Goal: Task Accomplishment & Management: Manage account settings

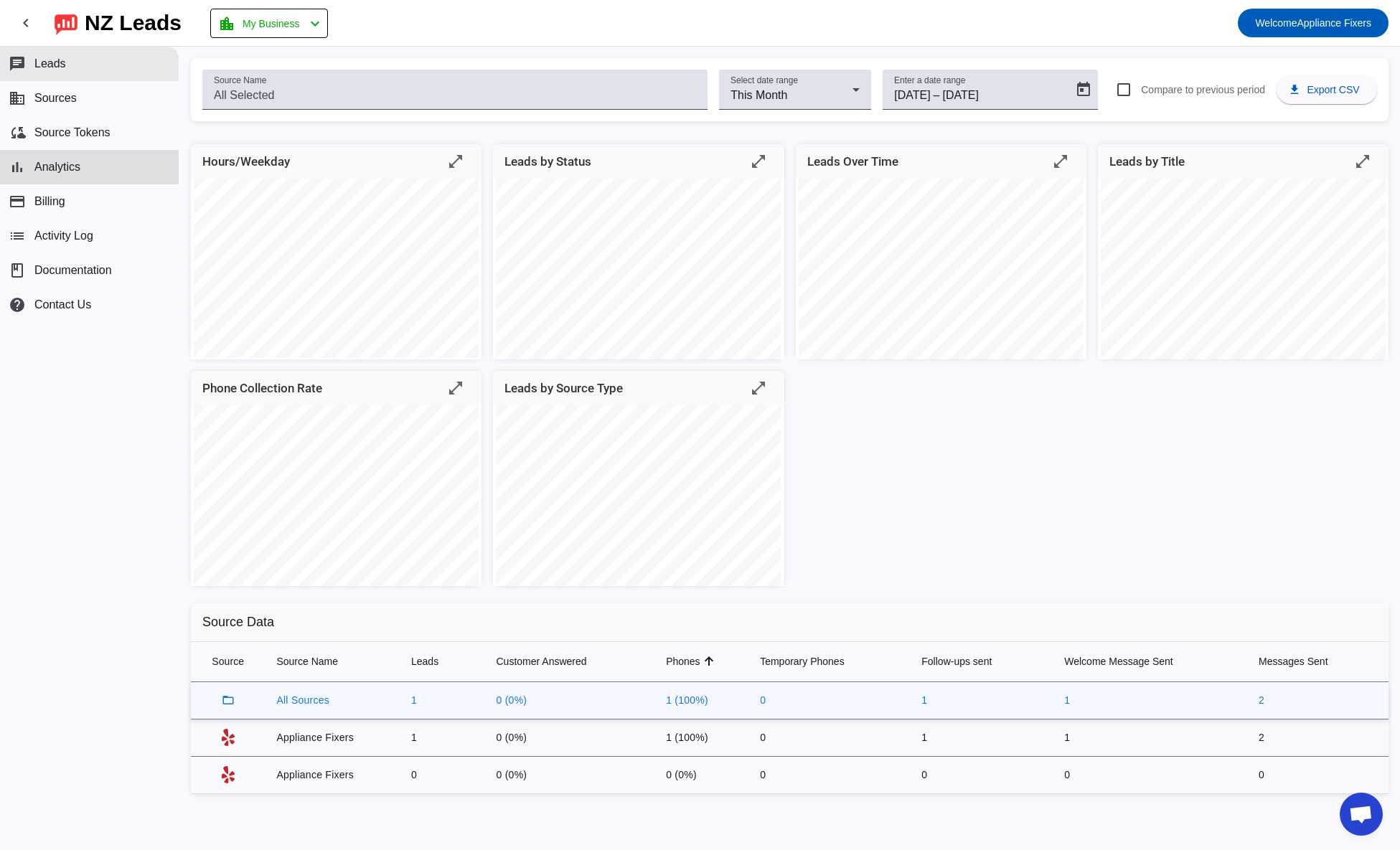
click at [71, 68] on button "chat Leads" at bounding box center [89, 63] width 178 height 35
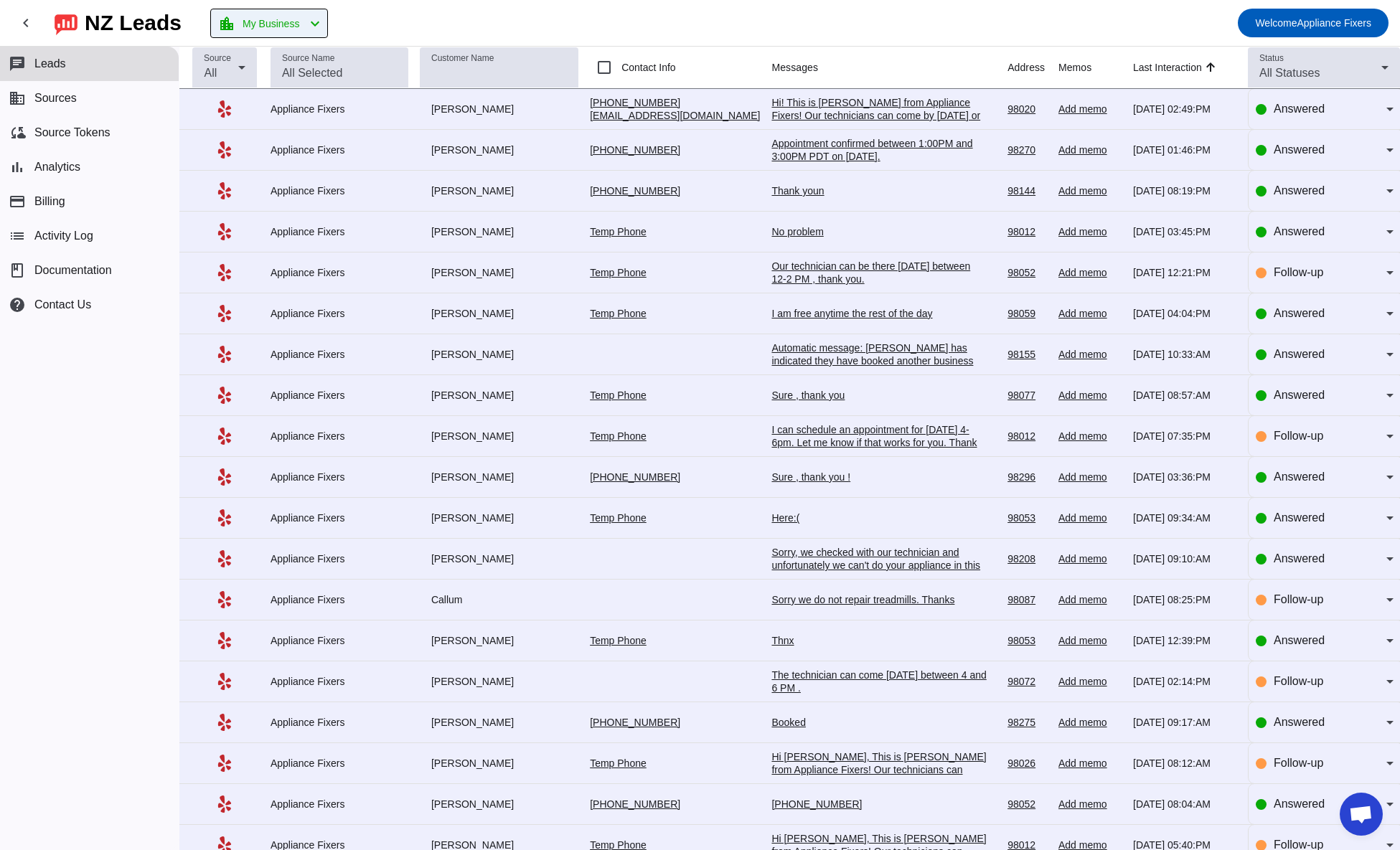
click at [298, 26] on span "My Business" at bounding box center [271, 24] width 57 height 20
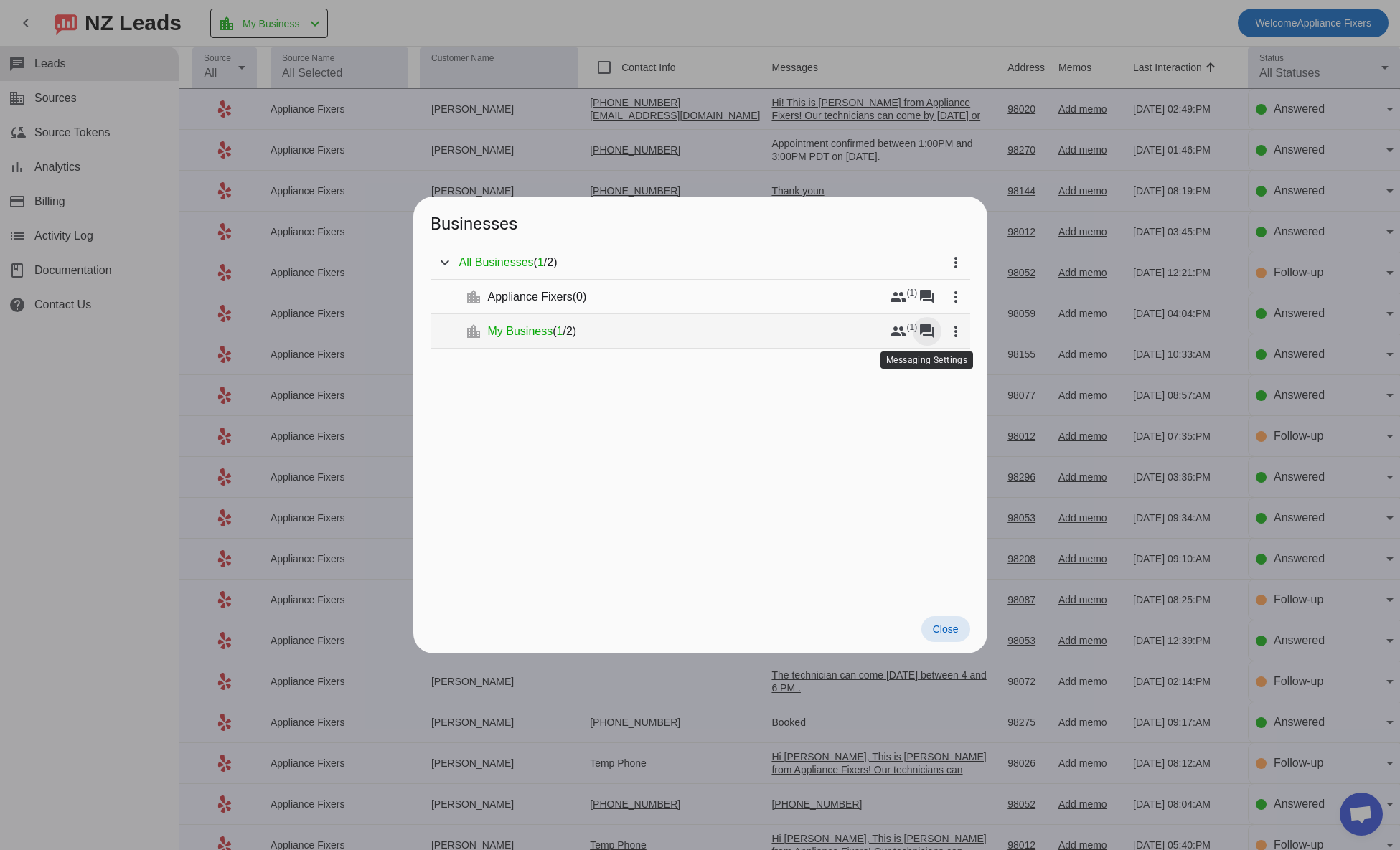
click at [931, 335] on mat-icon "forum" at bounding box center [927, 331] width 17 height 17
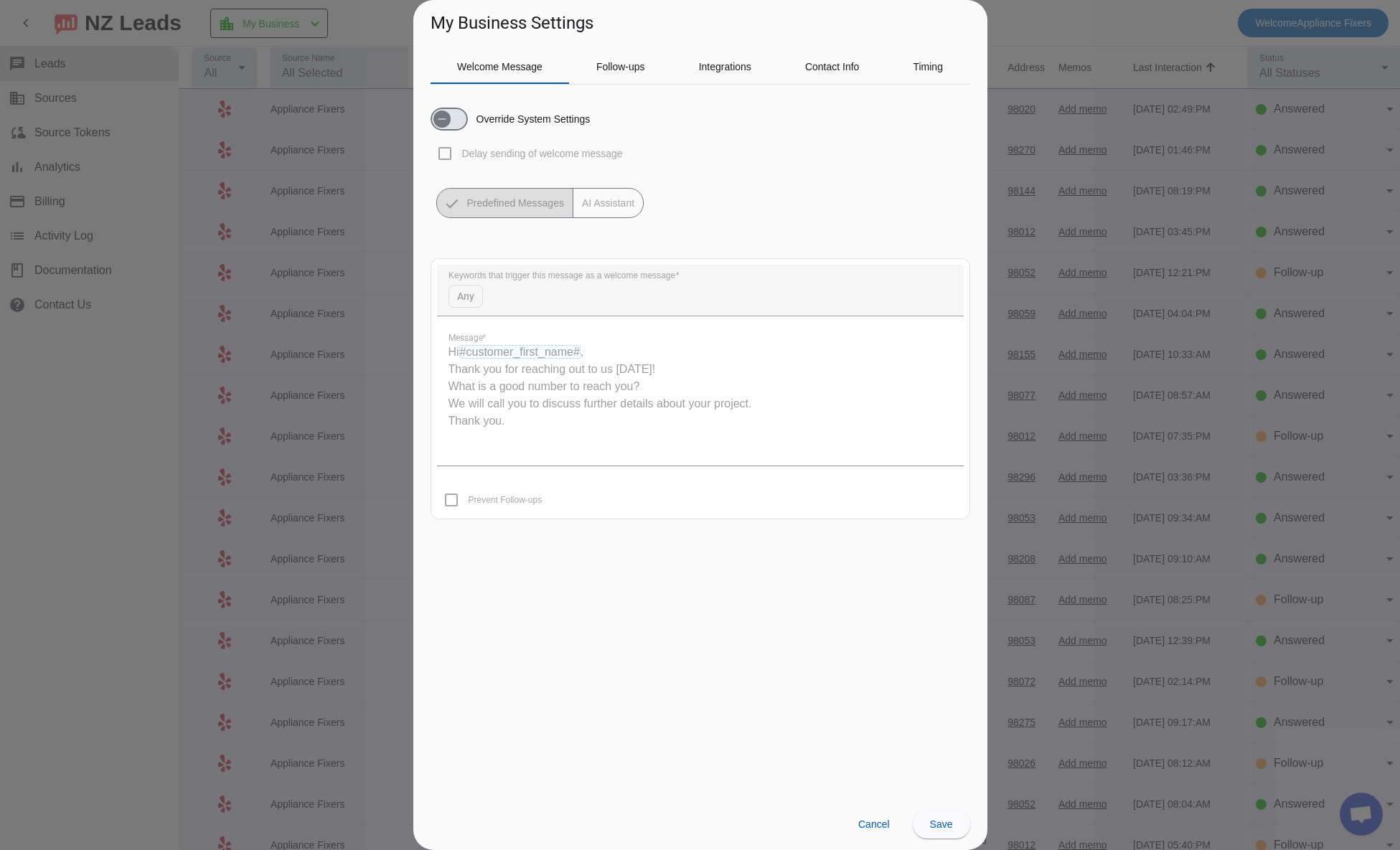
click at [875, 175] on div "Override System Settings Delay sending of welcome message Predefined Messages A…" at bounding box center [700, 157] width 539 height 122
click at [881, 821] on span "Cancel" at bounding box center [873, 825] width 31 height 12
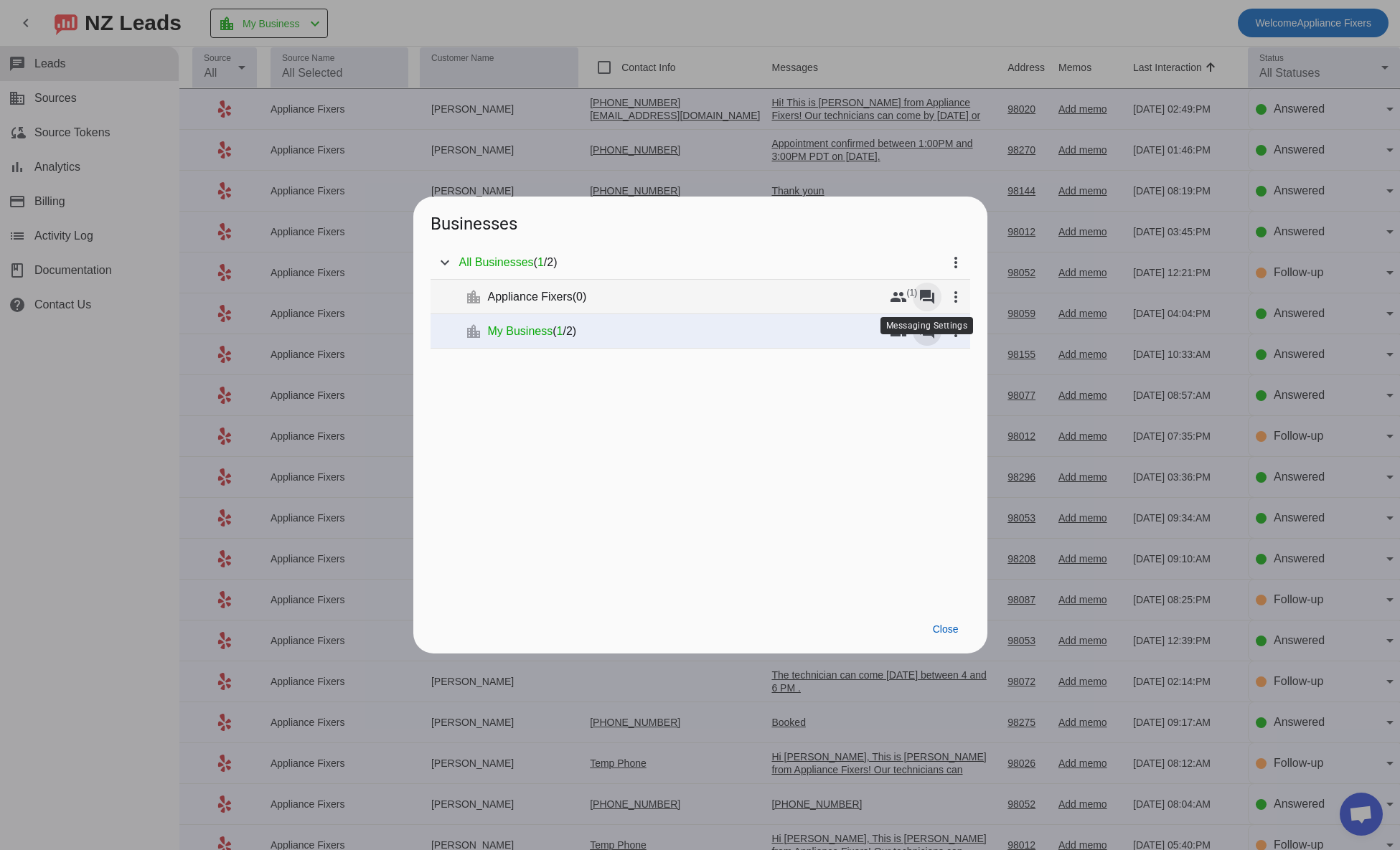
click at [922, 297] on mat-icon "forum" at bounding box center [927, 297] width 17 height 17
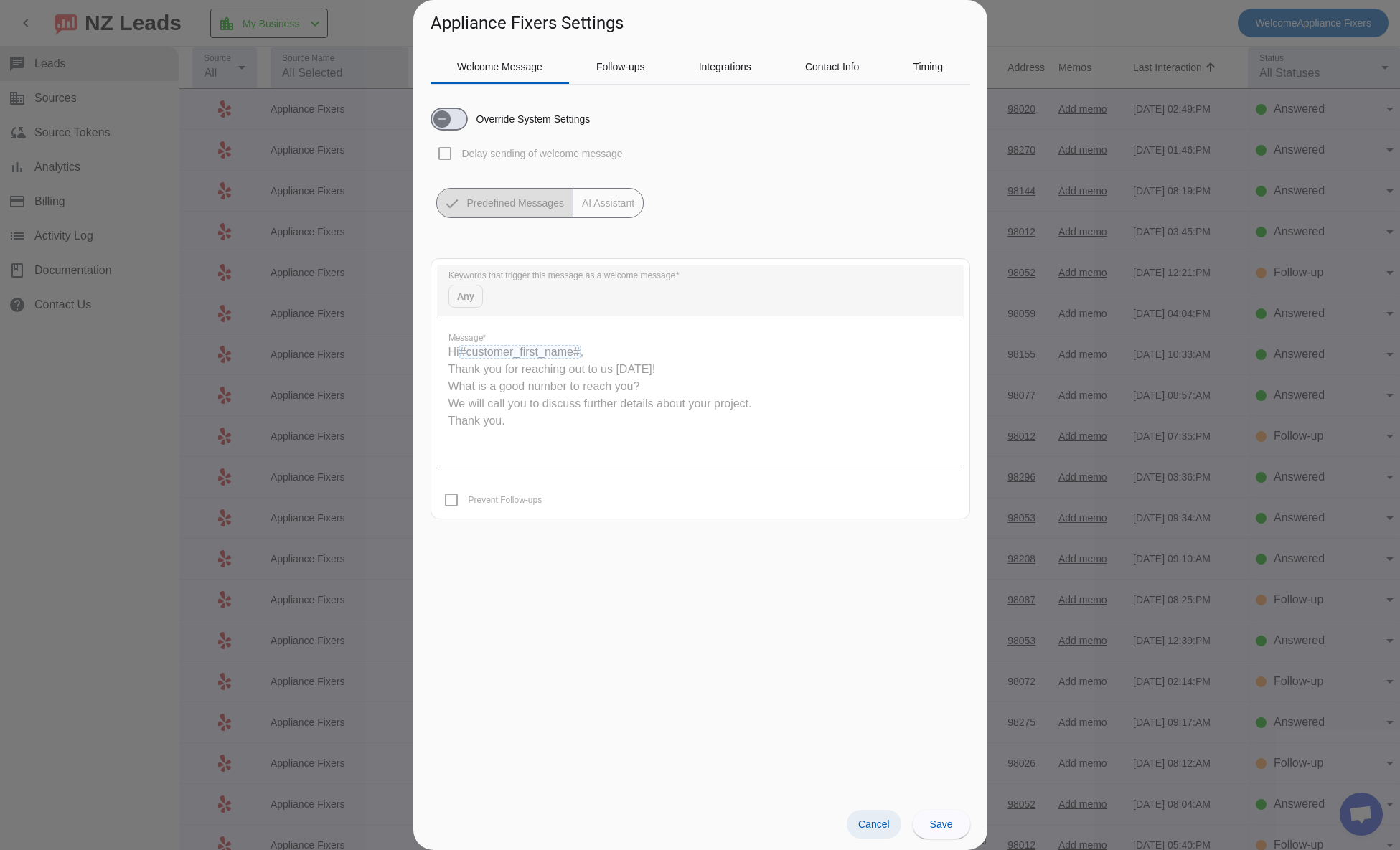
click at [863, 821] on span "Cancel" at bounding box center [873, 825] width 31 height 12
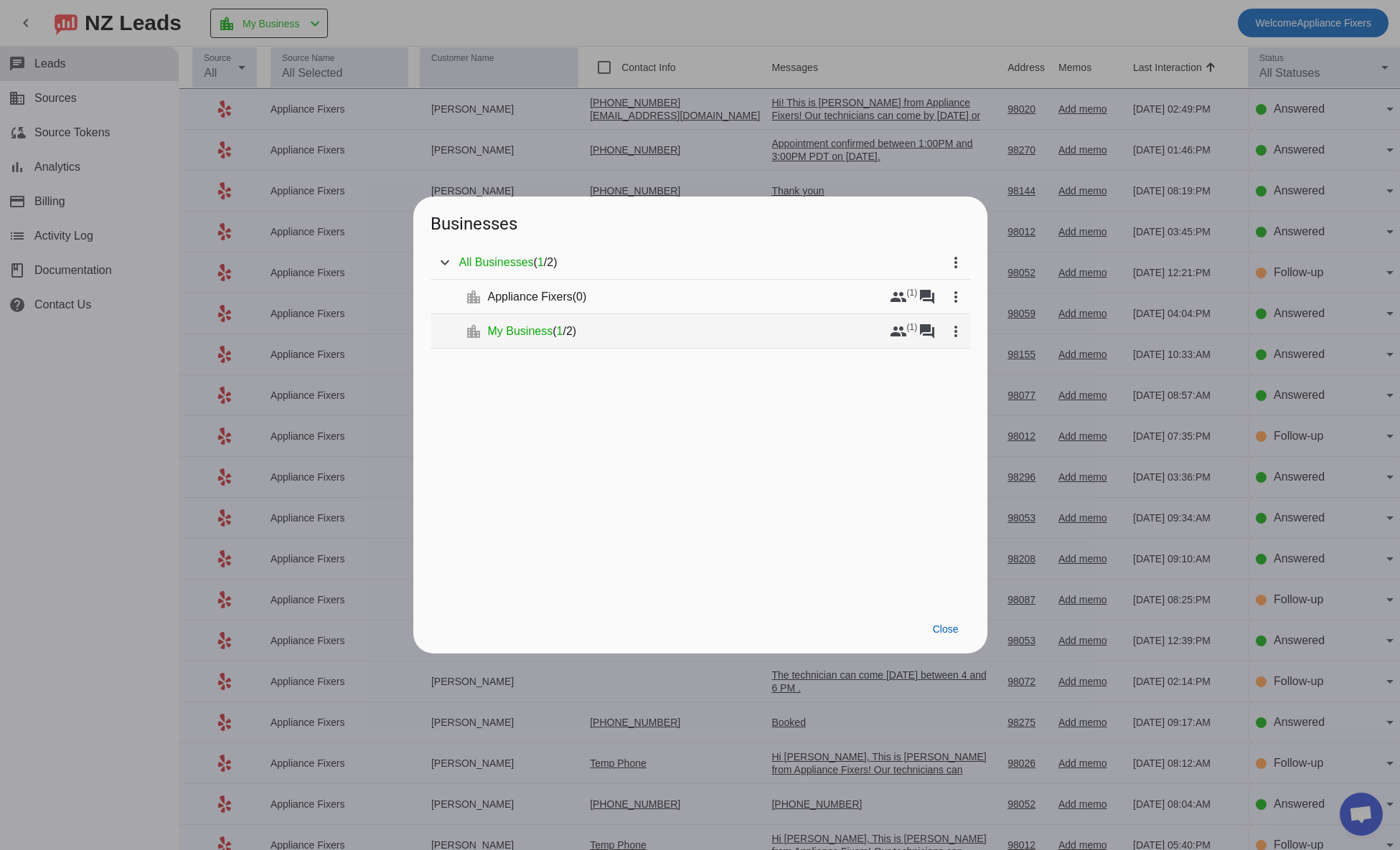
click at [511, 335] on span "My Business" at bounding box center [520, 331] width 65 height 14
click at [933, 330] on mat-icon "forum" at bounding box center [927, 331] width 17 height 17
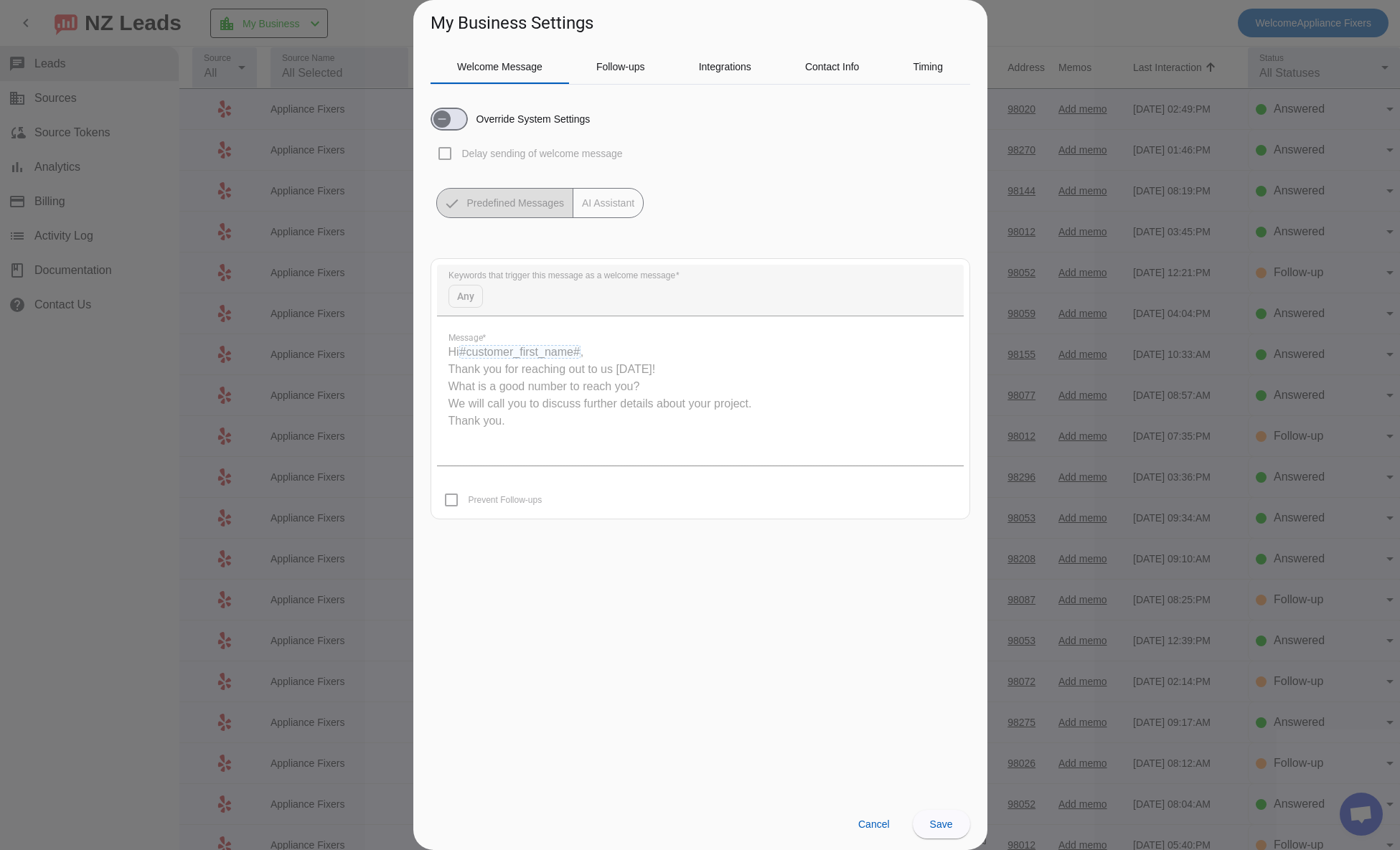
click at [746, 212] on div "Override System Settings Delay sending of welcome message Predefined Messages A…" at bounding box center [700, 157] width 539 height 122
click at [622, 62] on span "Follow-ups" at bounding box center [621, 67] width 49 height 10
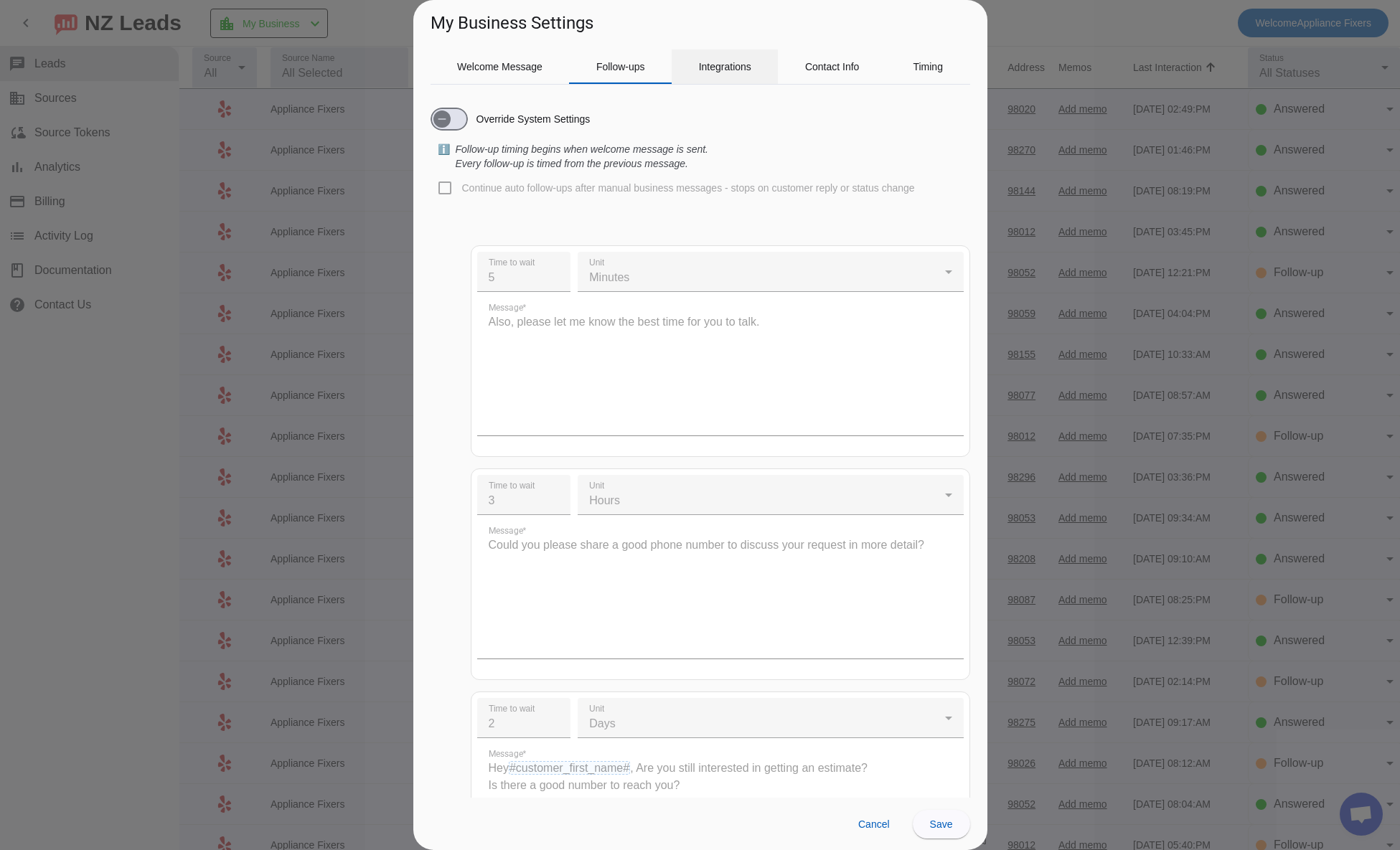
click at [714, 58] on span "Integrations" at bounding box center [725, 67] width 52 height 35
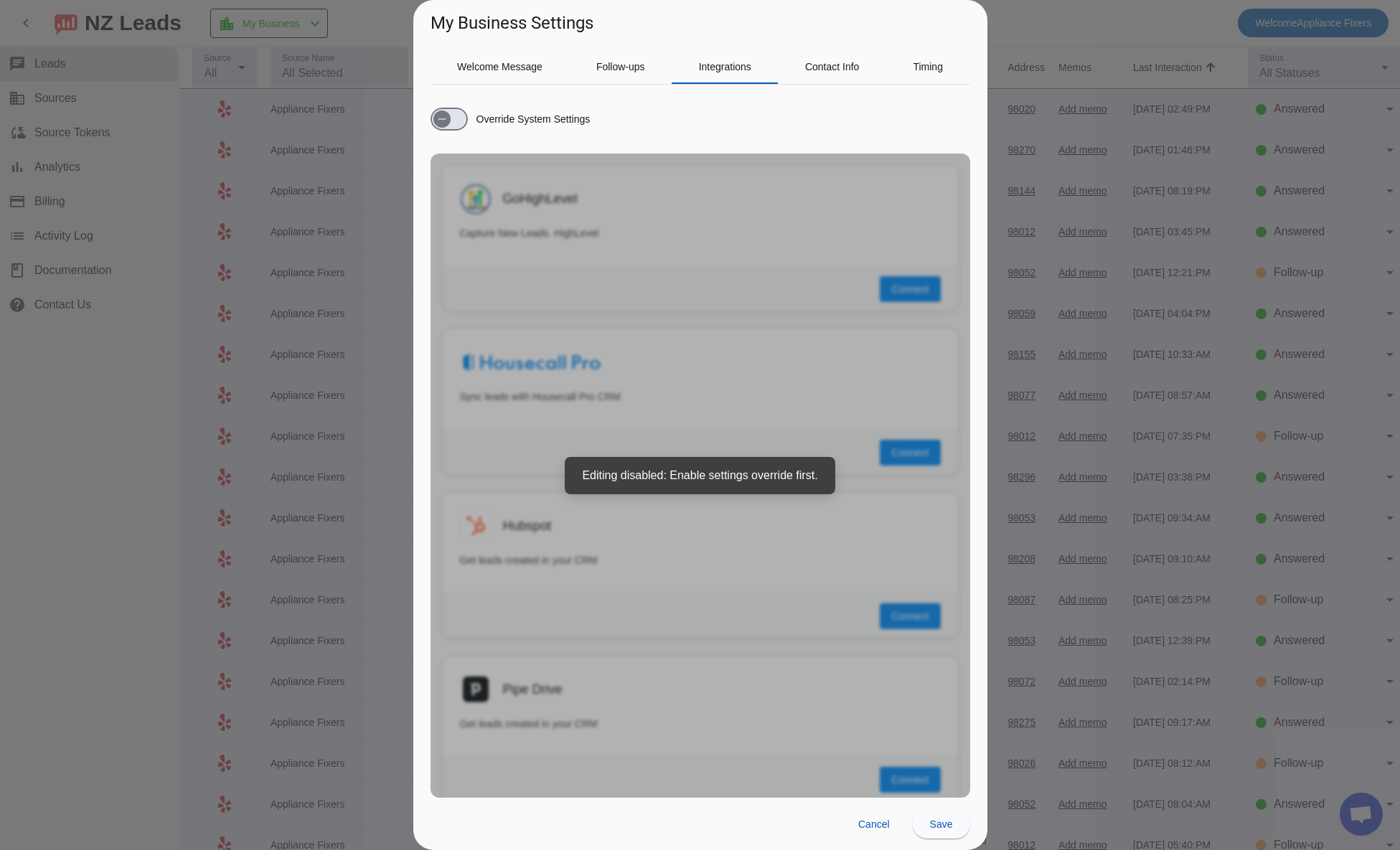
click at [757, 515] on div "Override System Settings GoHighLevel Capture New Leads. HighLevel Connect Sync …" at bounding box center [700, 447] width 539 height 701
click at [659, 711] on div "Override System Settings GoHighLevel Capture New Leads. HighLevel Connect Sync …" at bounding box center [700, 447] width 539 height 701
click at [807, 78] on span "Contact Info" at bounding box center [833, 67] width 55 height 35
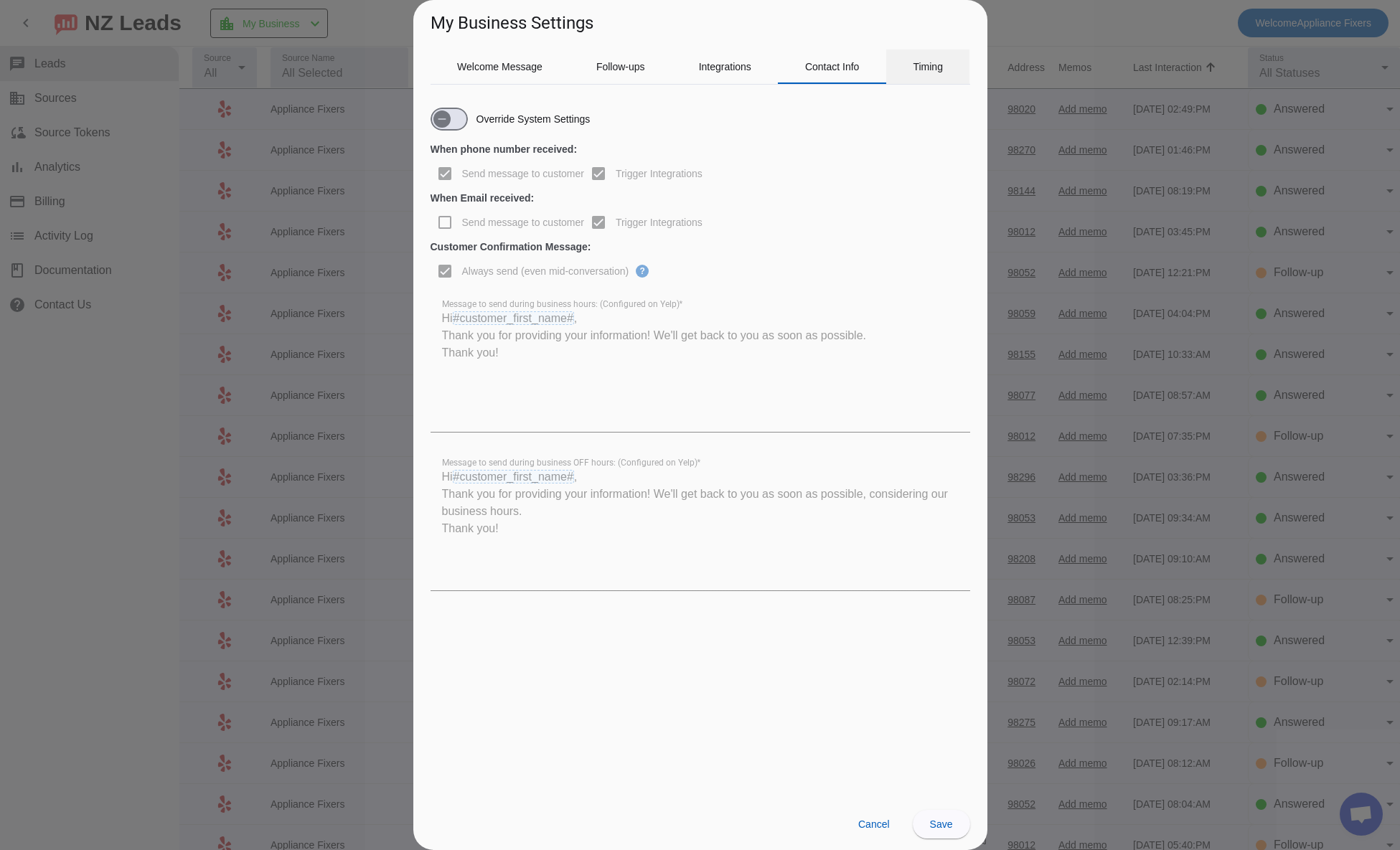
click at [916, 68] on span "Timing" at bounding box center [928, 67] width 30 height 10
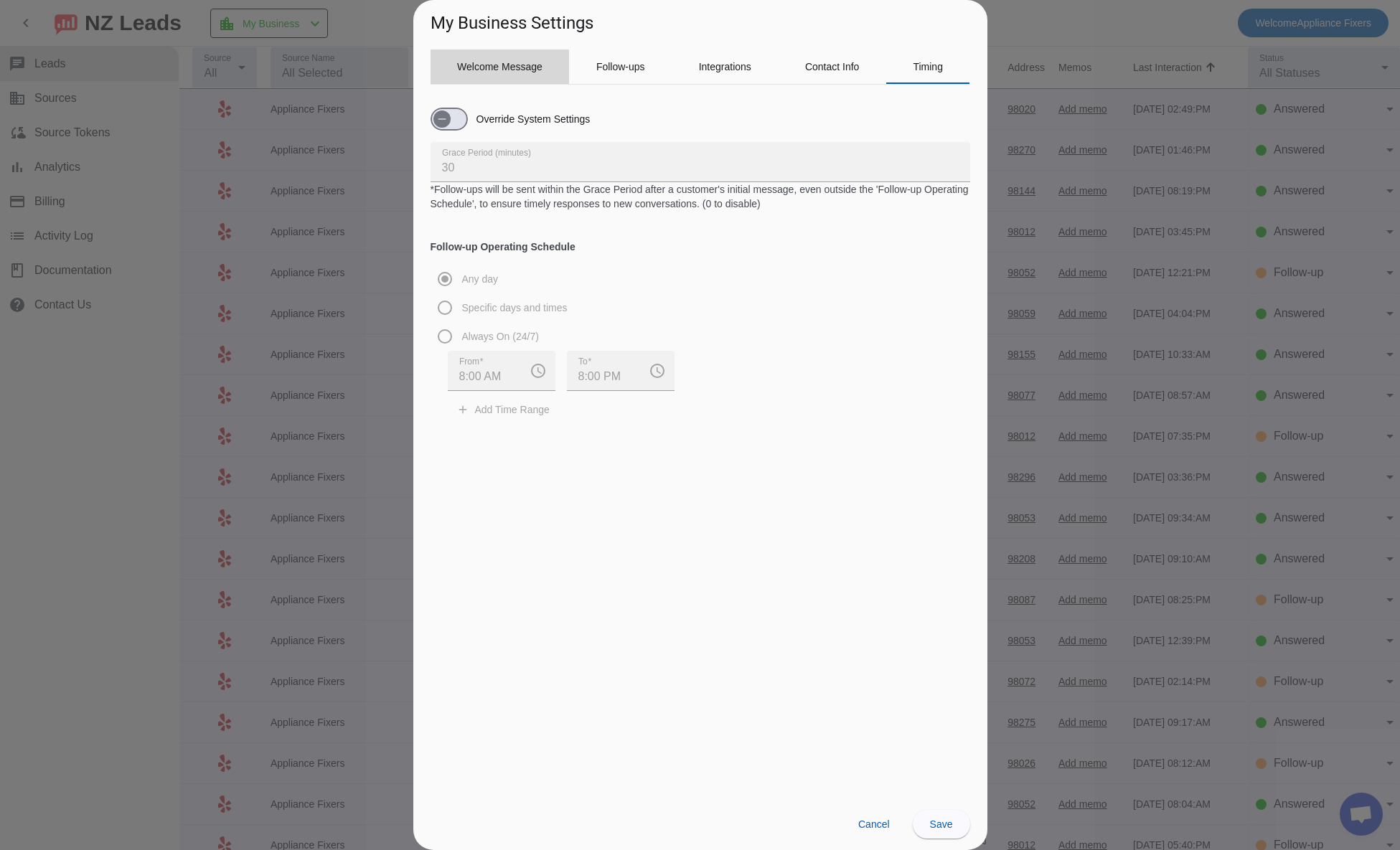
click at [467, 64] on span "Welcome Message" at bounding box center [500, 67] width 85 height 10
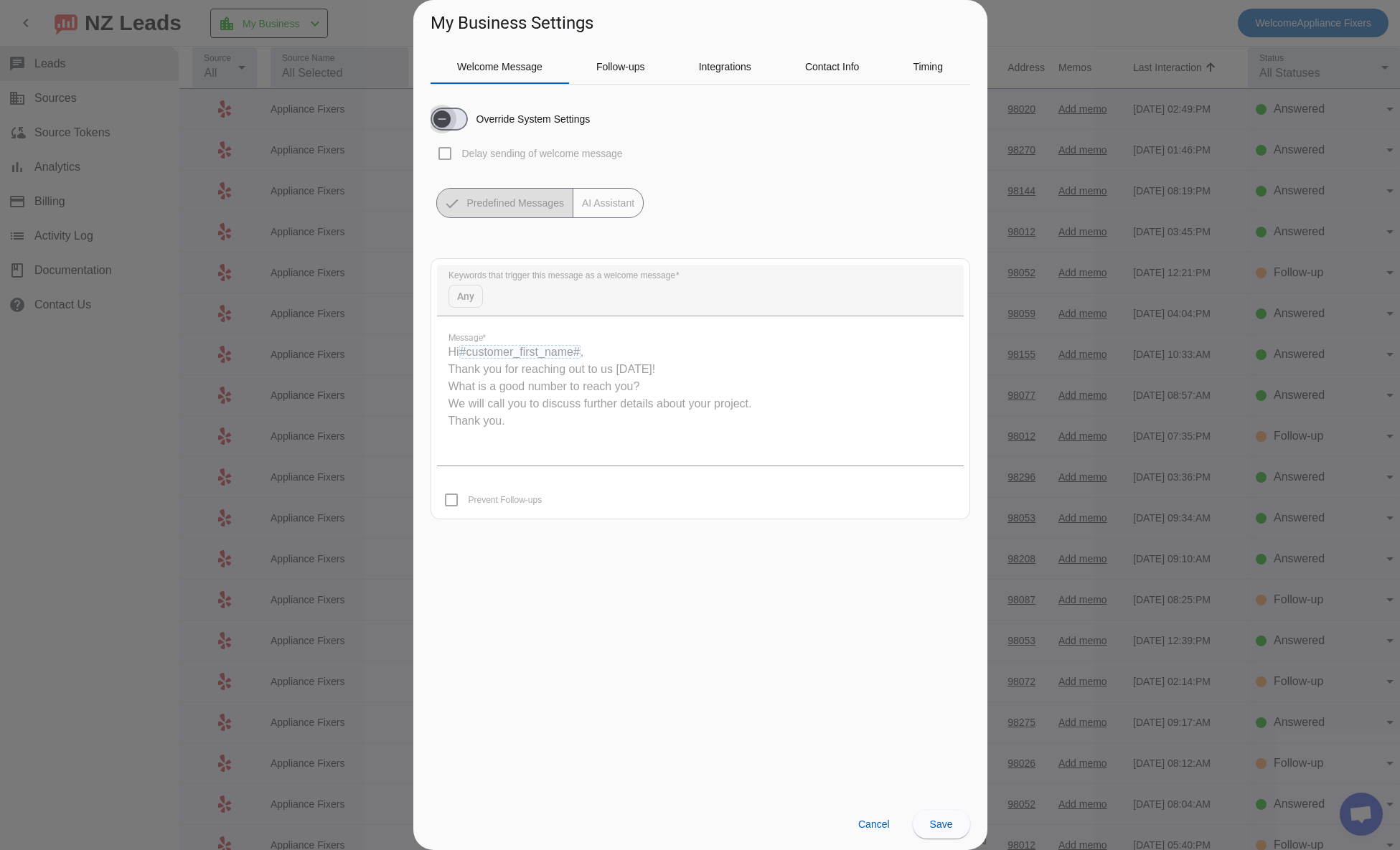
click at [453, 116] on span "button" at bounding box center [442, 119] width 29 height 29
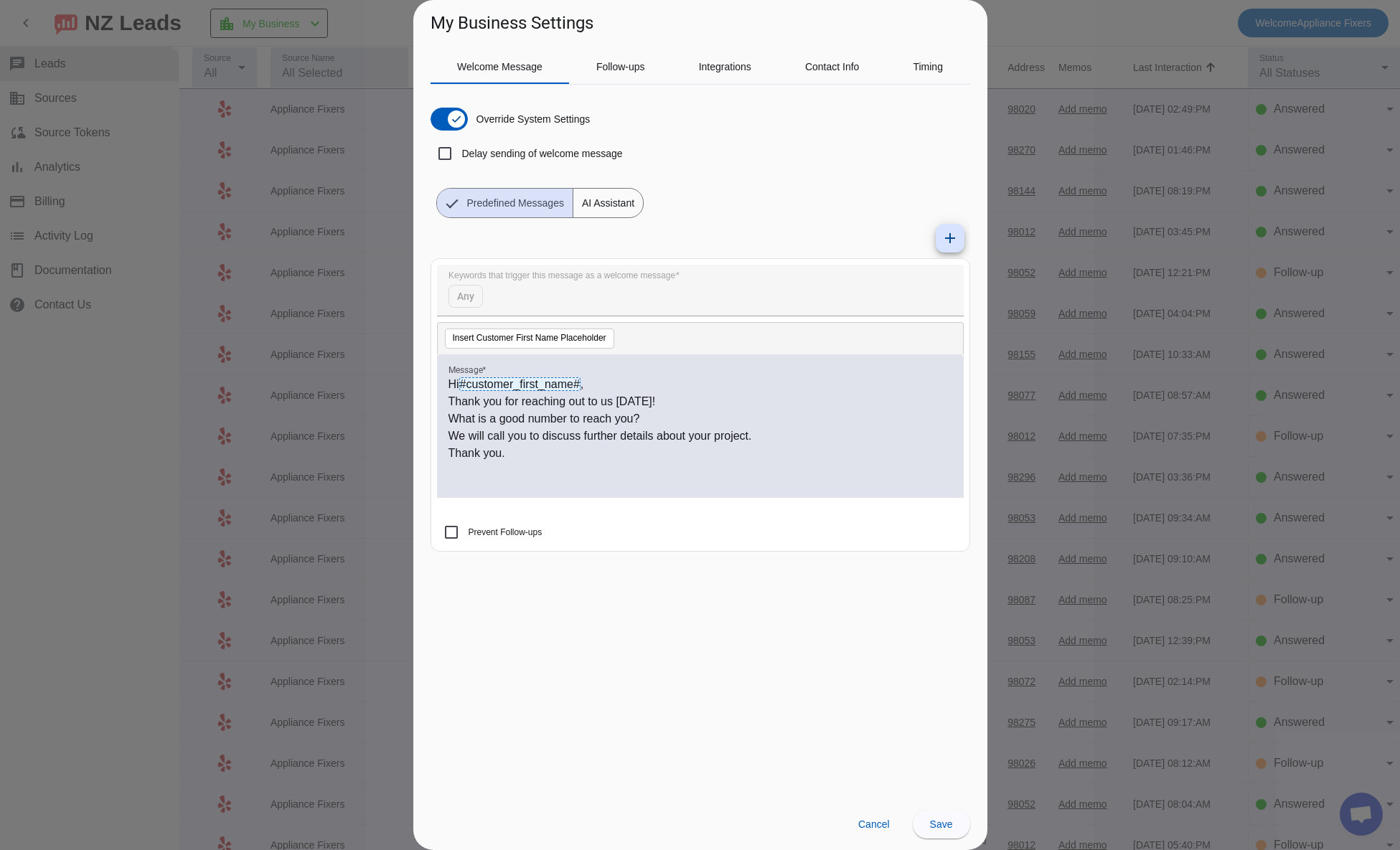
click at [84, 345] on div at bounding box center [700, 425] width 1400 height 850
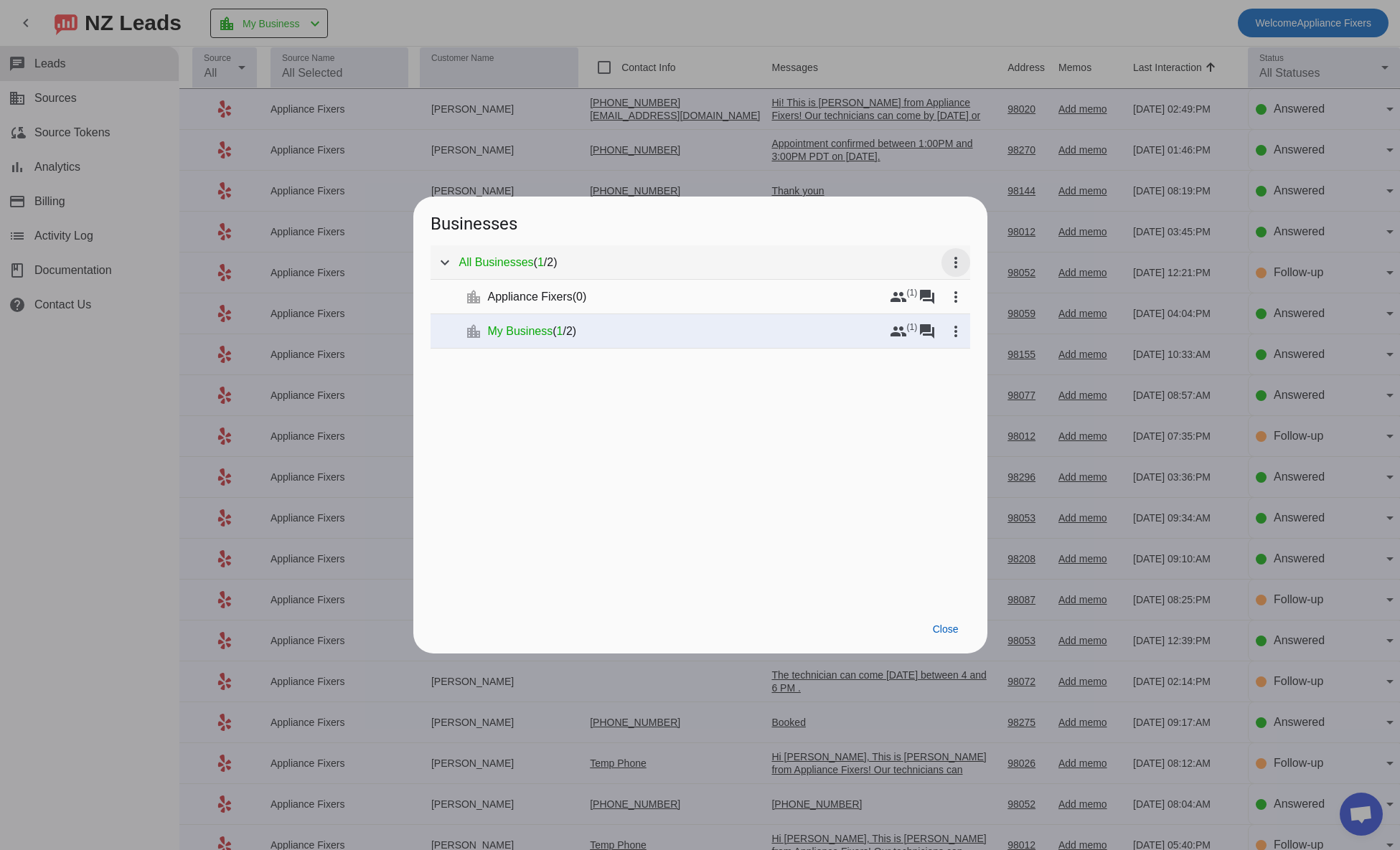
click at [952, 266] on mat-icon "more_vert" at bounding box center [956, 263] width 17 height 17
click at [703, 477] on div at bounding box center [700, 425] width 1400 height 850
click at [556, 296] on span "Appliance Fixers" at bounding box center [530, 297] width 85 height 14
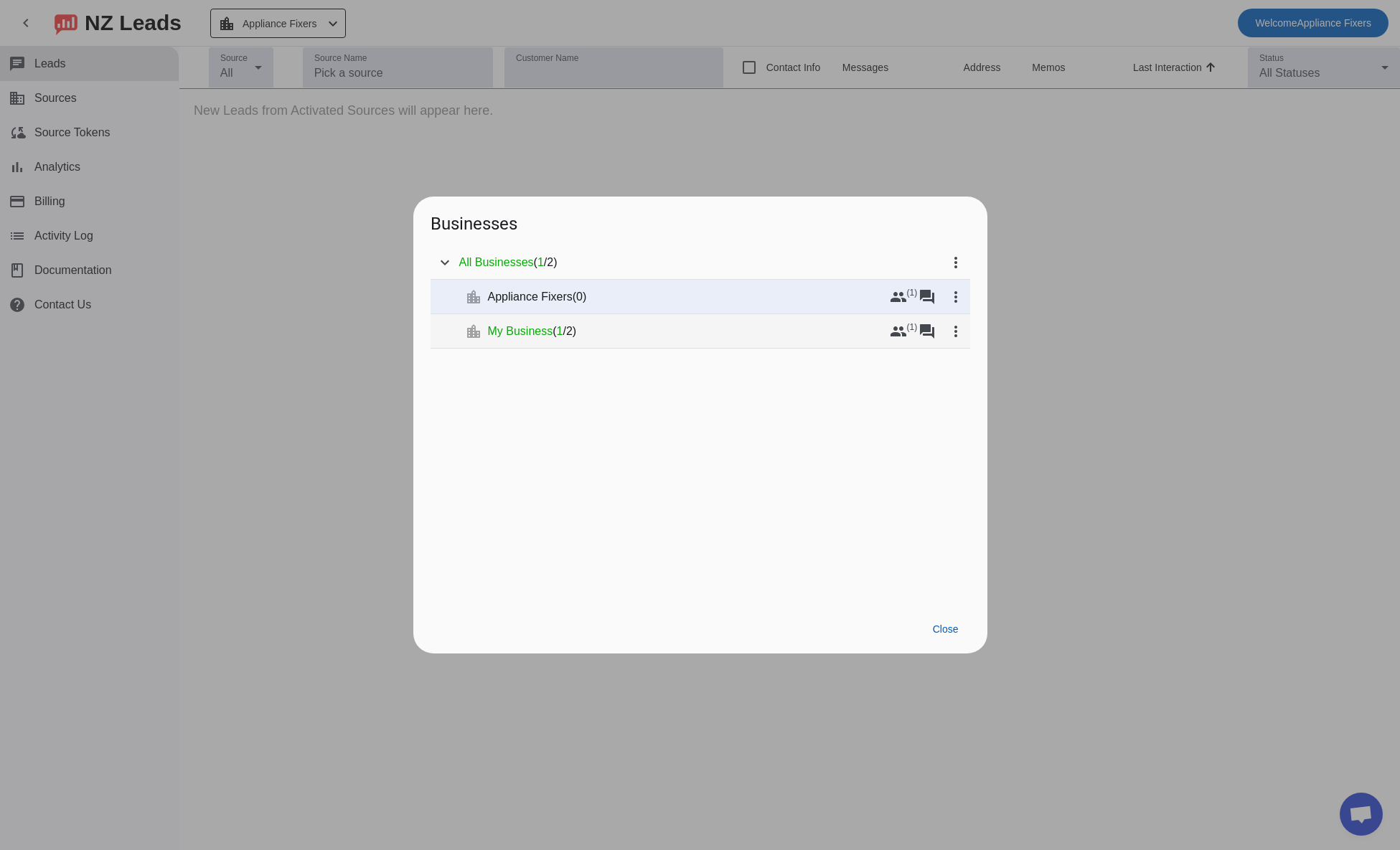
click at [540, 327] on span "My Business" at bounding box center [520, 331] width 65 height 14
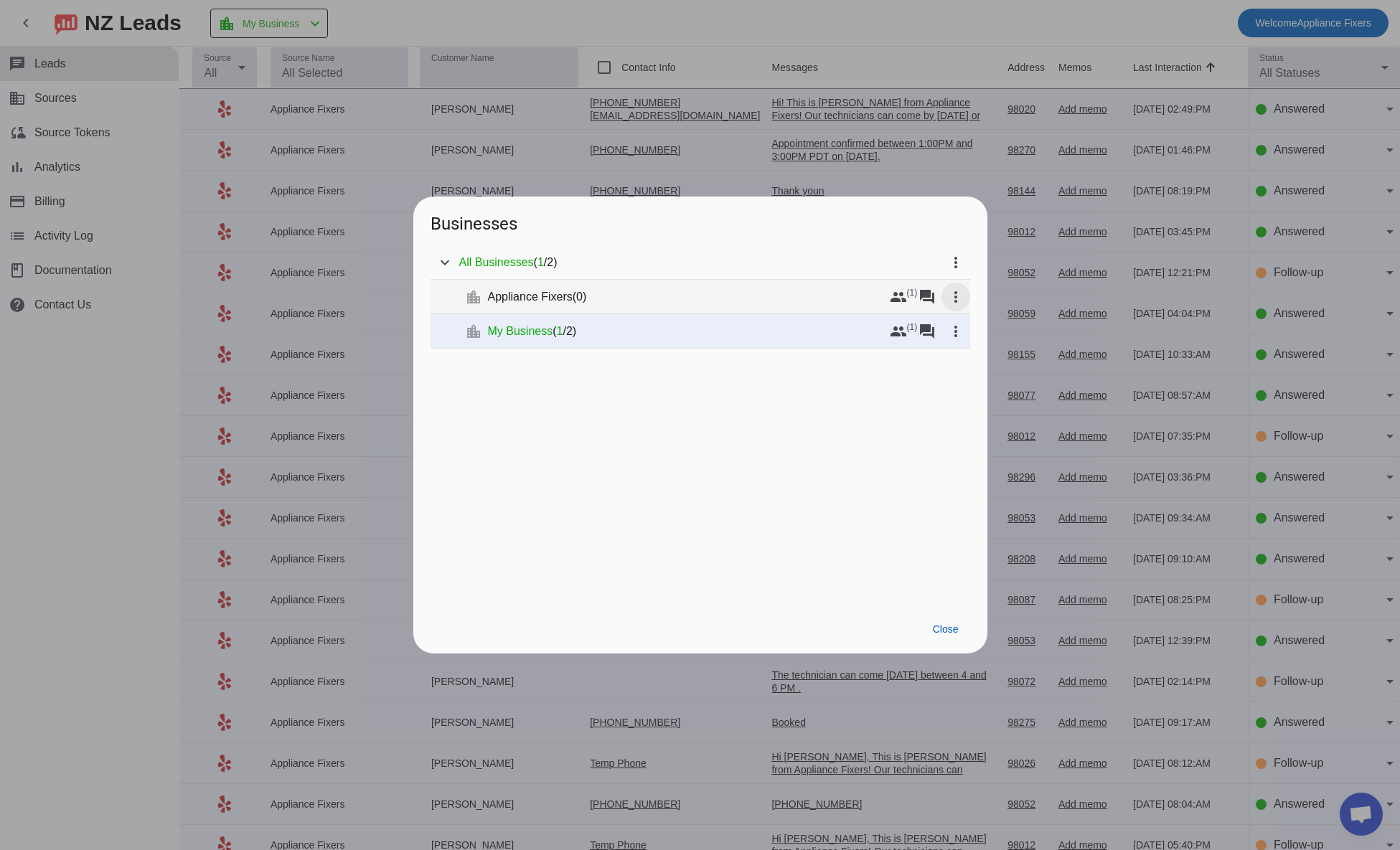
click at [955, 297] on mat-icon "more_vert" at bounding box center [956, 297] width 17 height 17
click at [860, 378] on div at bounding box center [700, 425] width 1400 height 850
click at [953, 329] on mat-icon "more_vert" at bounding box center [956, 331] width 17 height 17
click at [970, 400] on button "edit Edit" at bounding box center [982, 403] width 80 height 35
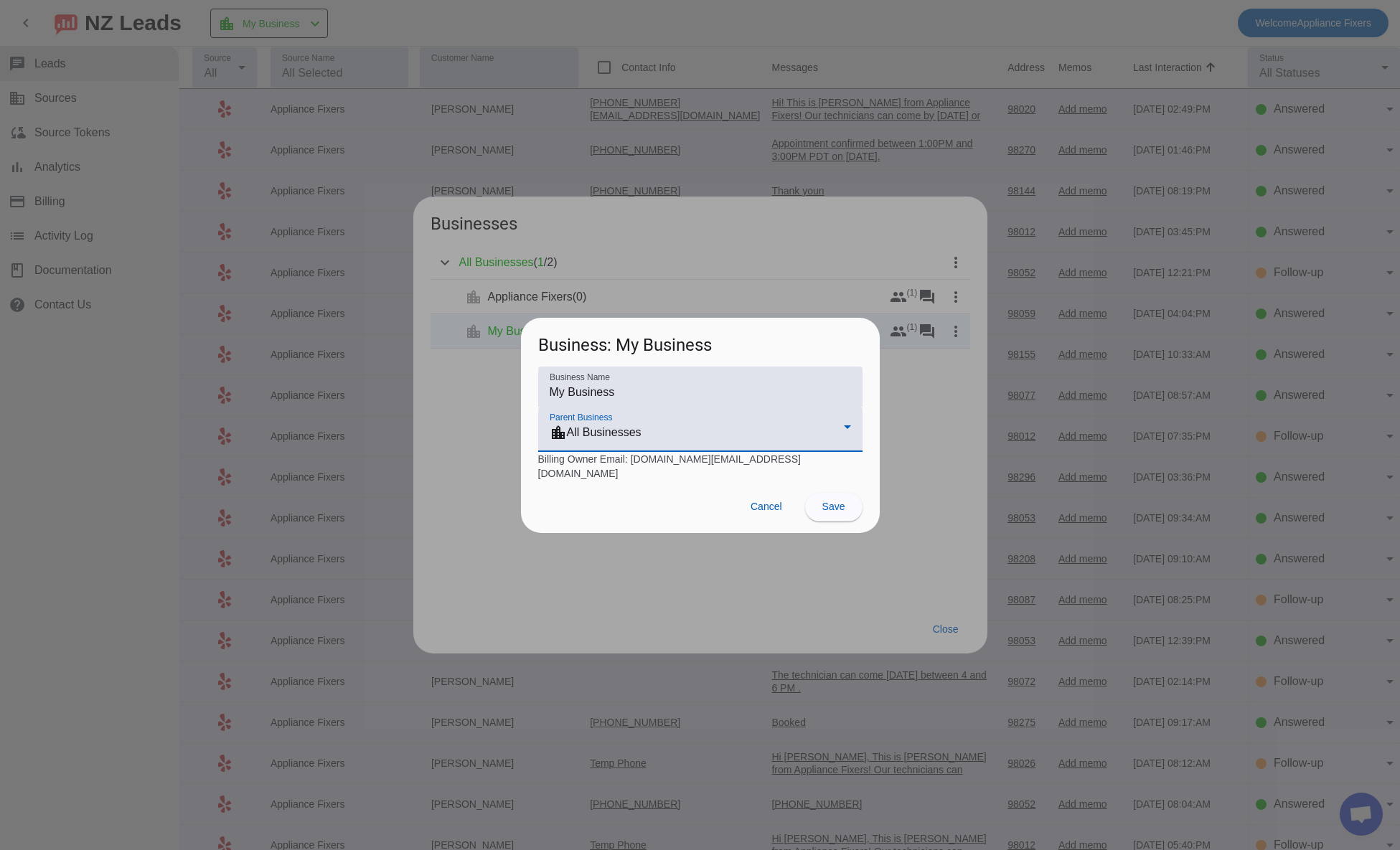
click at [626, 439] on div "location_city All Businesses" at bounding box center [697, 433] width 294 height 17
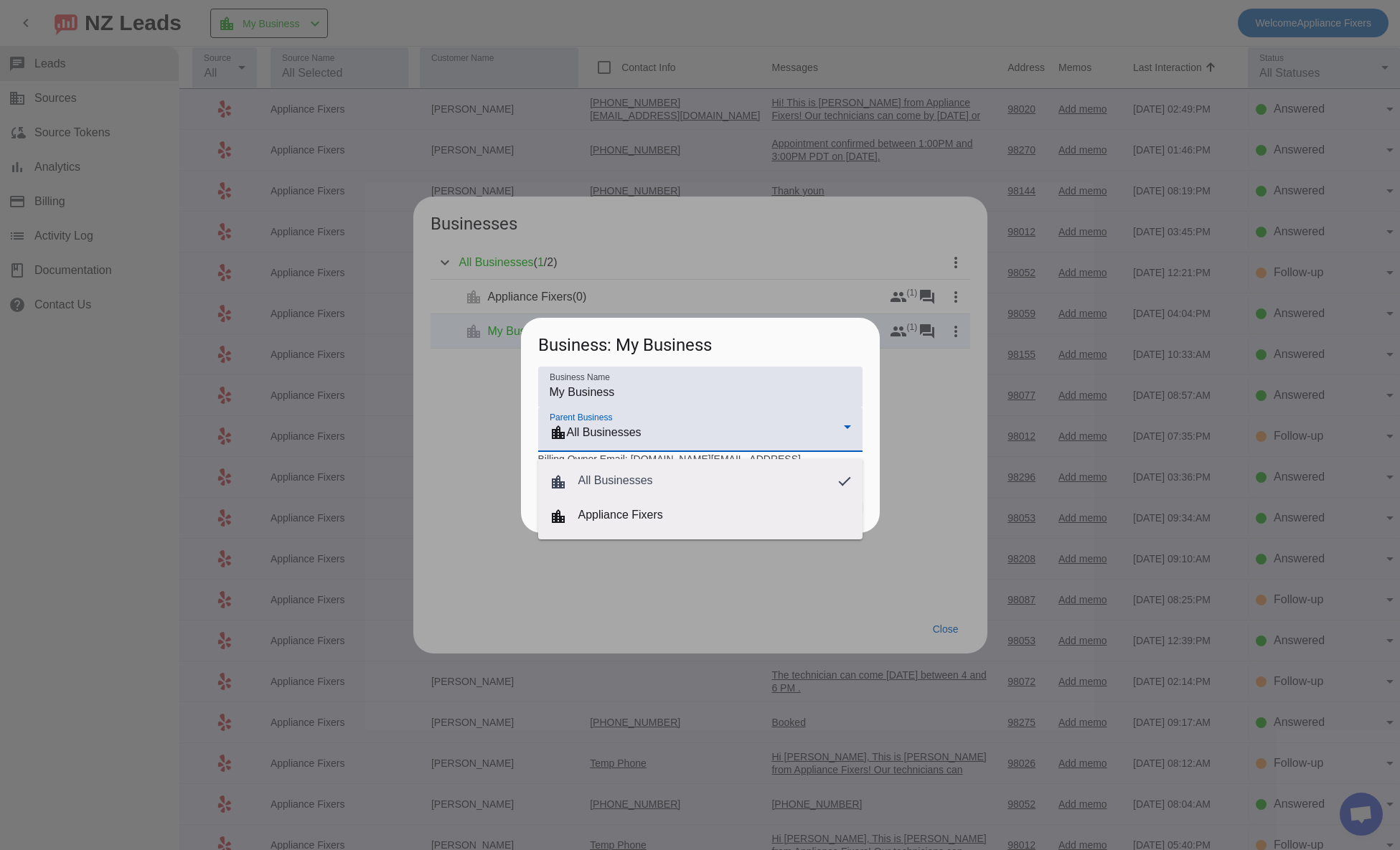
click at [873, 440] on div at bounding box center [700, 425] width 1400 height 850
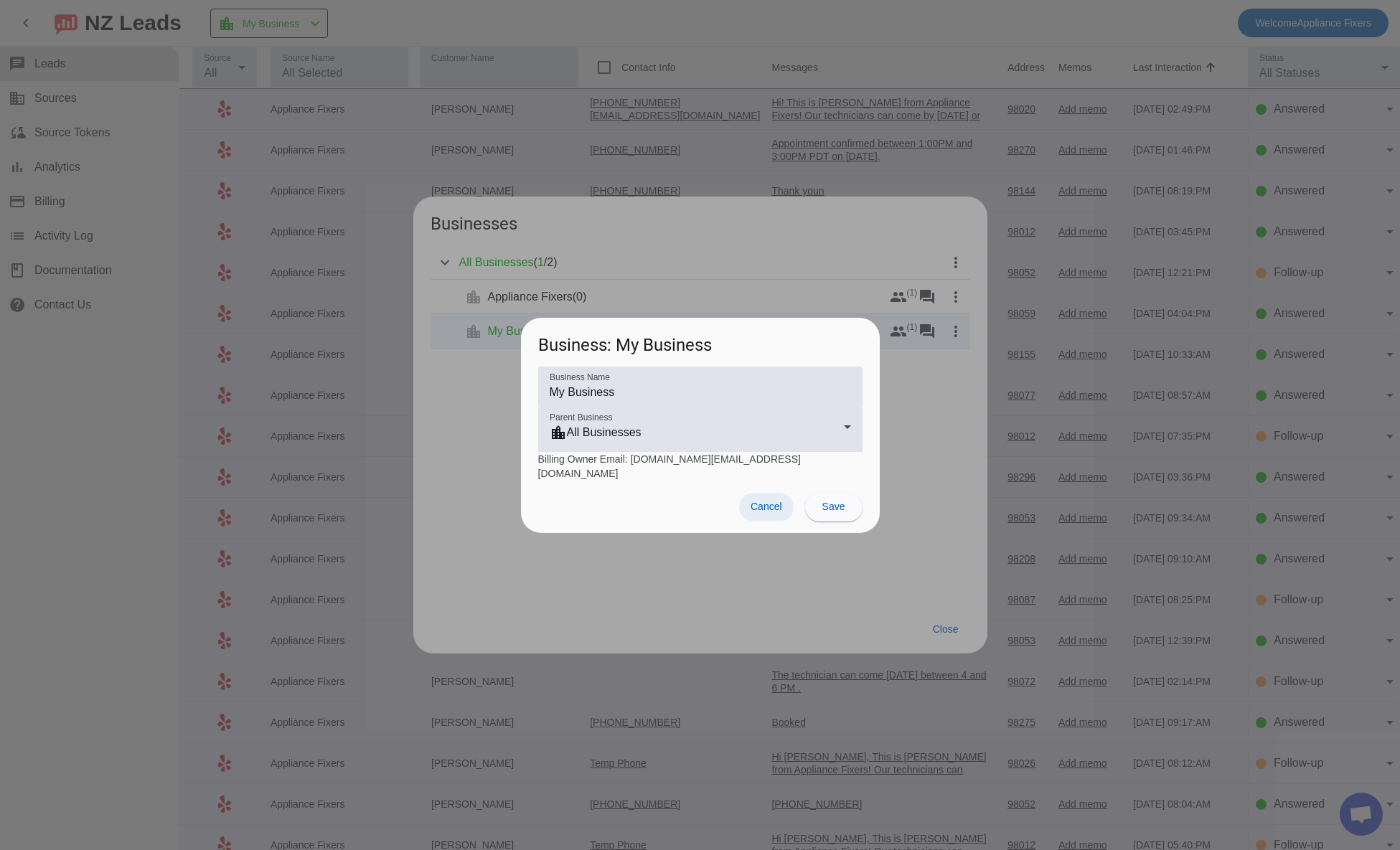
click at [756, 501] on span "Cancel" at bounding box center [766, 507] width 31 height 12
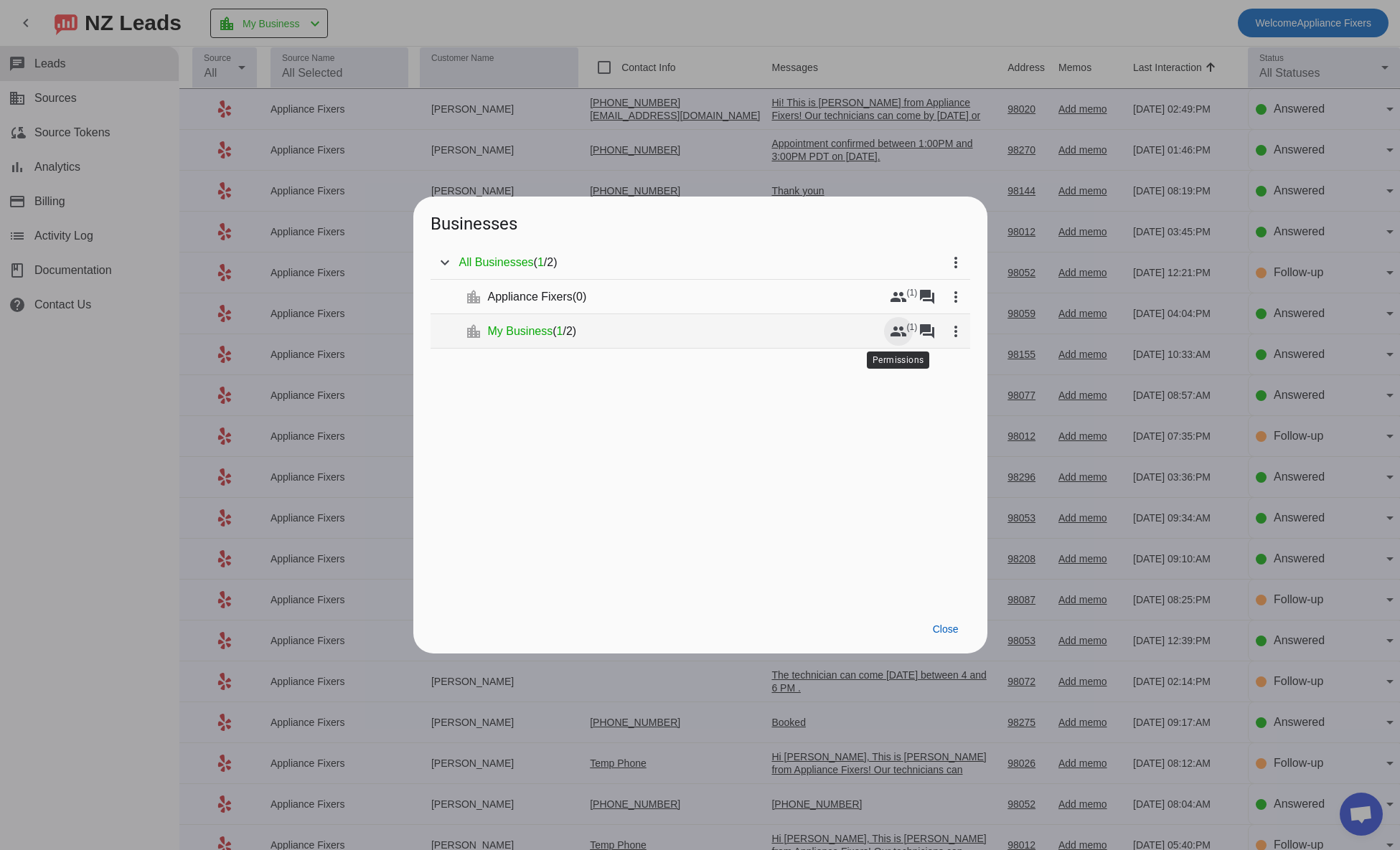
click at [895, 330] on mat-icon "group" at bounding box center [899, 331] width 17 height 17
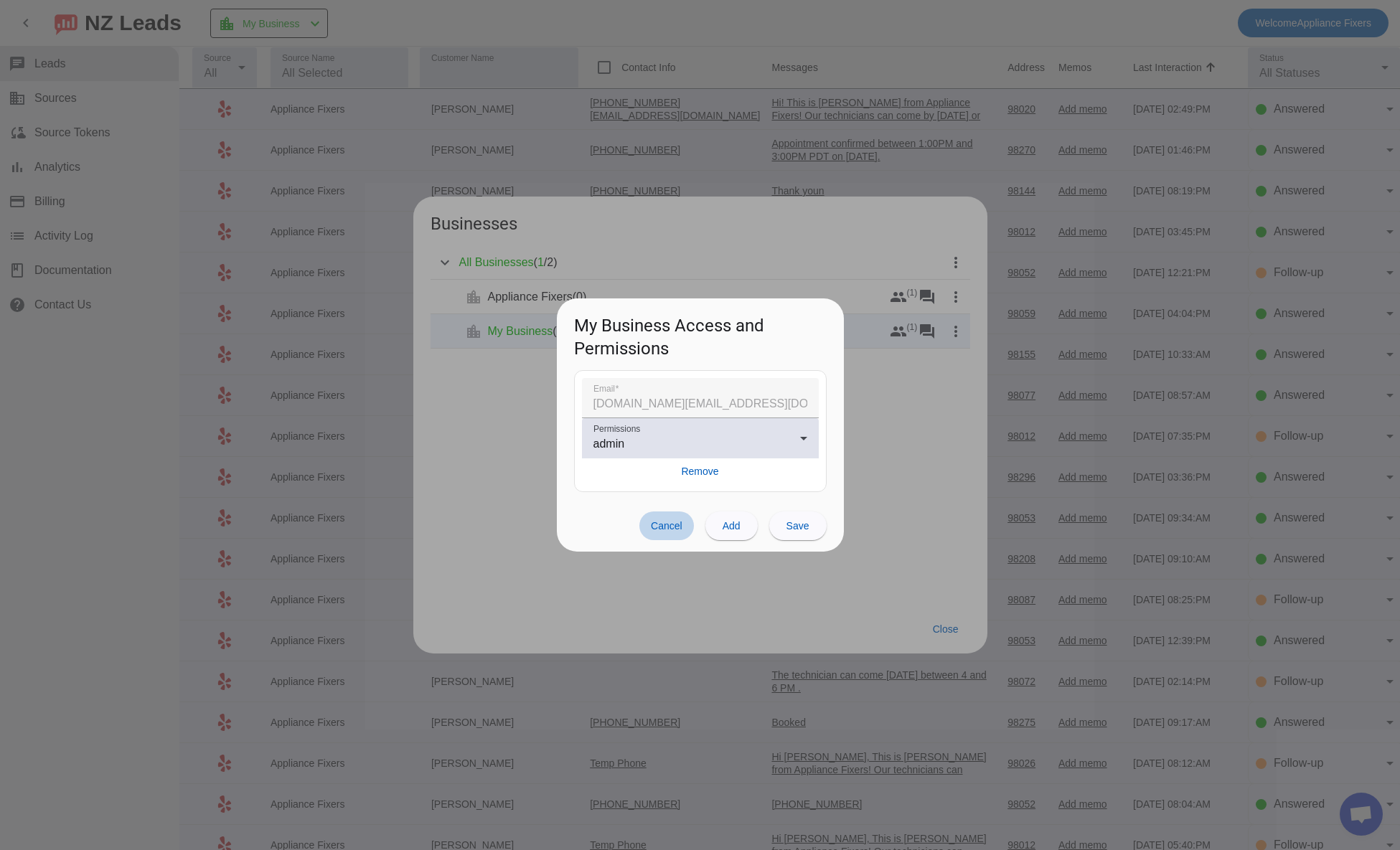
click at [675, 526] on span "Cancel" at bounding box center [666, 526] width 31 height 12
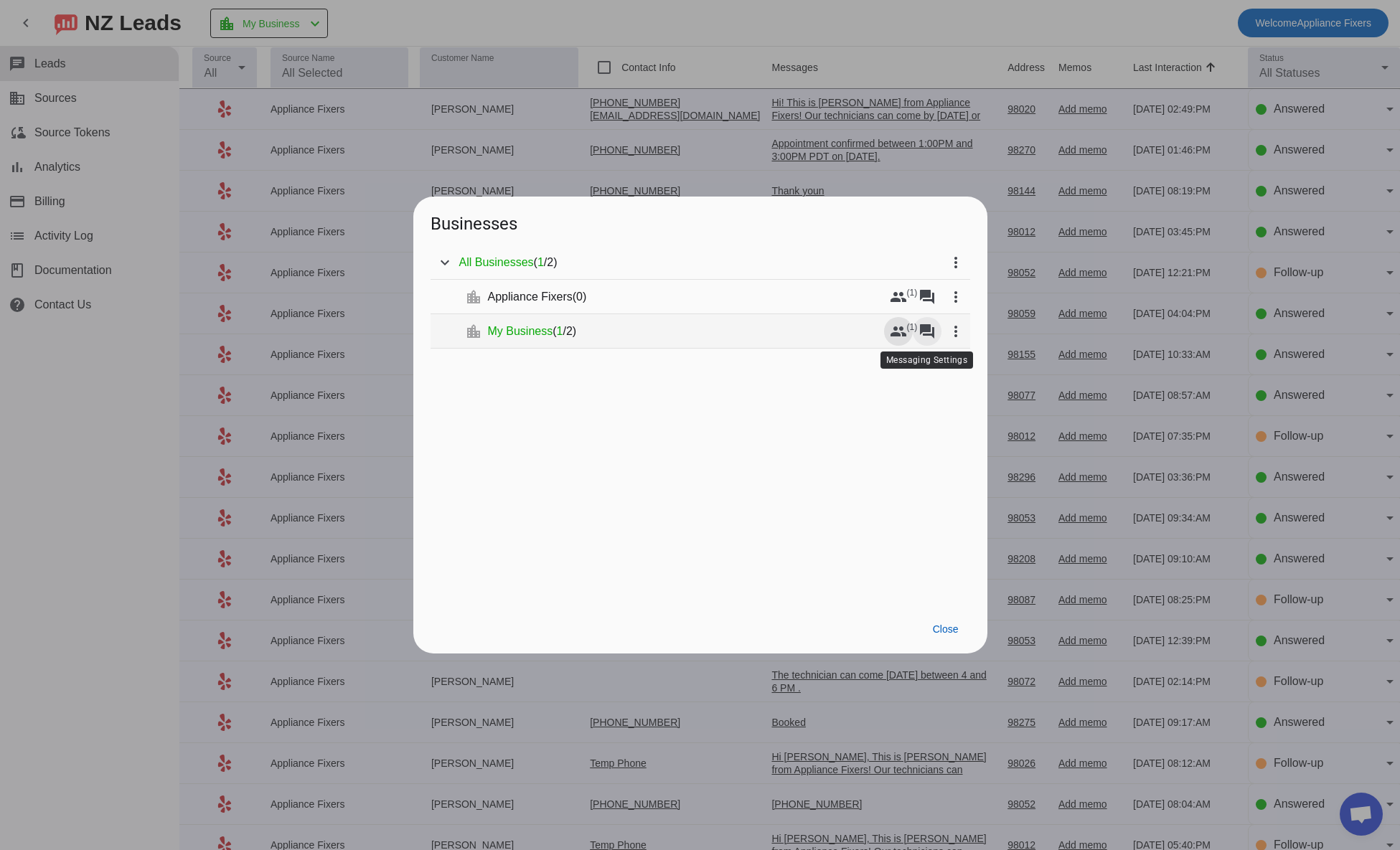
click at [921, 325] on mat-icon "forum" at bounding box center [927, 331] width 17 height 17
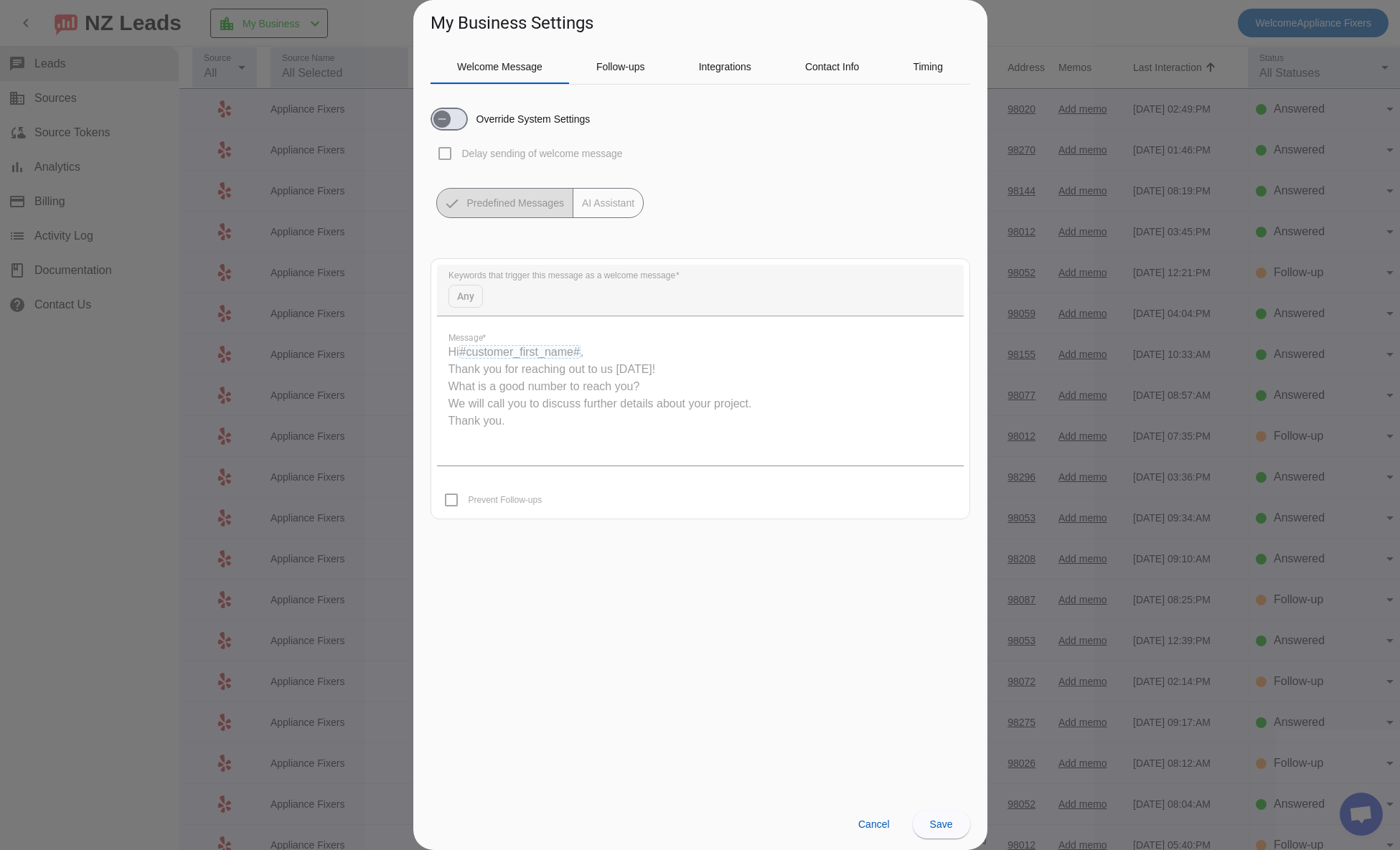
click at [756, 184] on div "Override System Settings Delay sending of welcome message Predefined Messages A…" at bounding box center [700, 157] width 539 height 122
click at [870, 828] on span "Cancel" at bounding box center [873, 825] width 31 height 12
